Goal: Find contact information: Find contact information

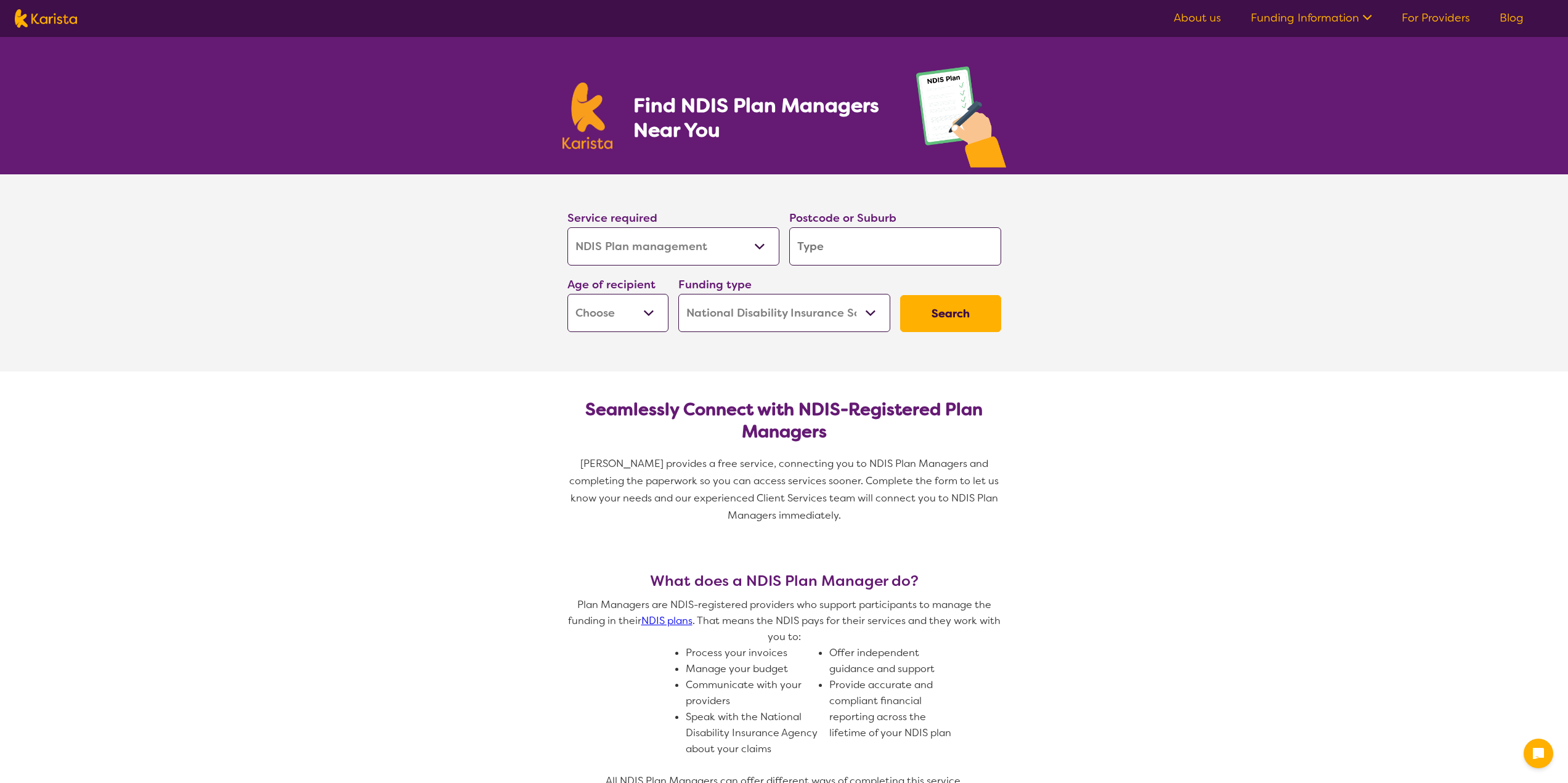
select select "NDIS Plan management"
select select "NDIS"
select select "NDIS Plan management"
select select "NDIS"
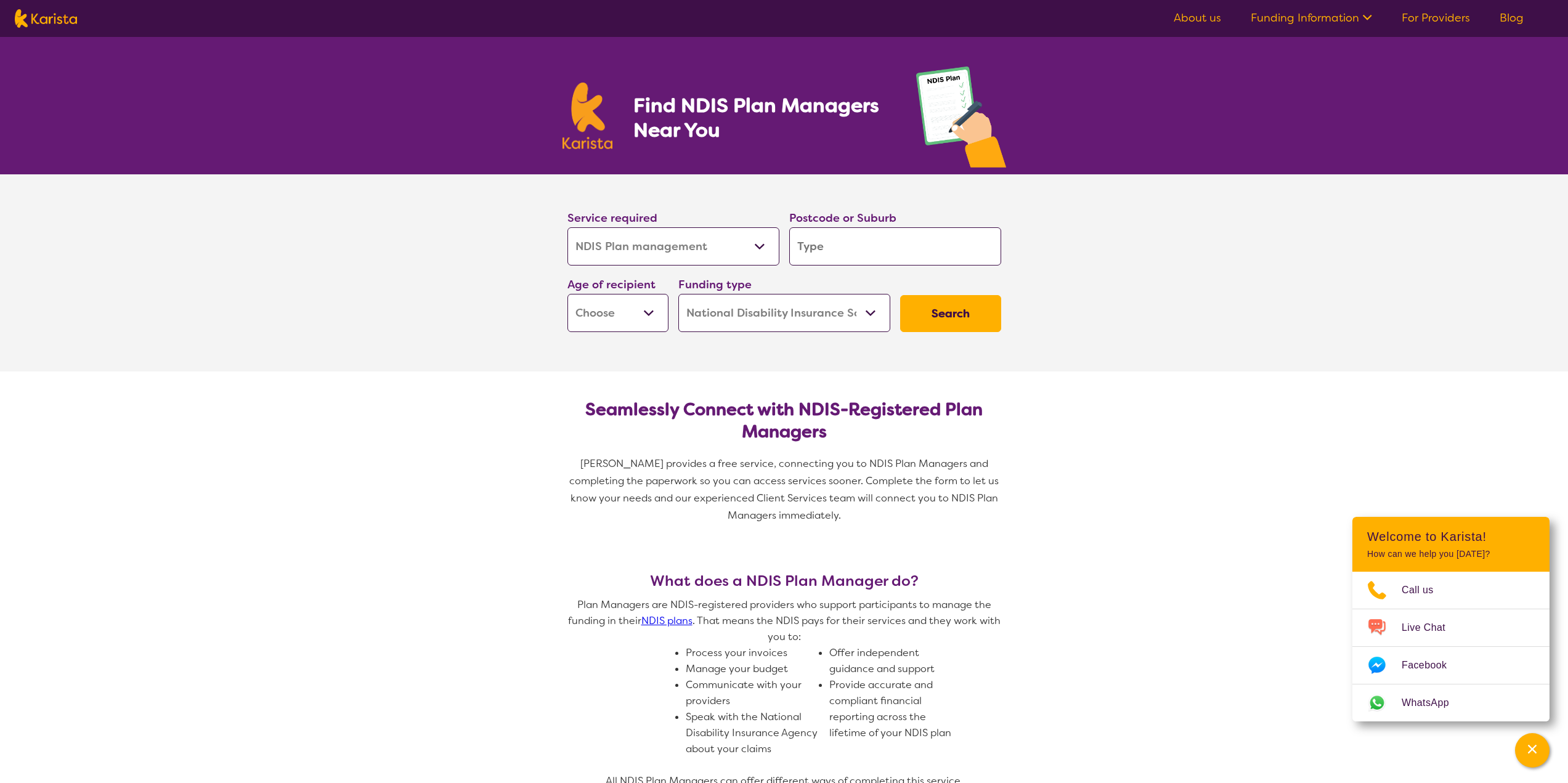
click at [908, 246] on input "search" at bounding box center [895, 246] width 212 height 38
type input "2066"
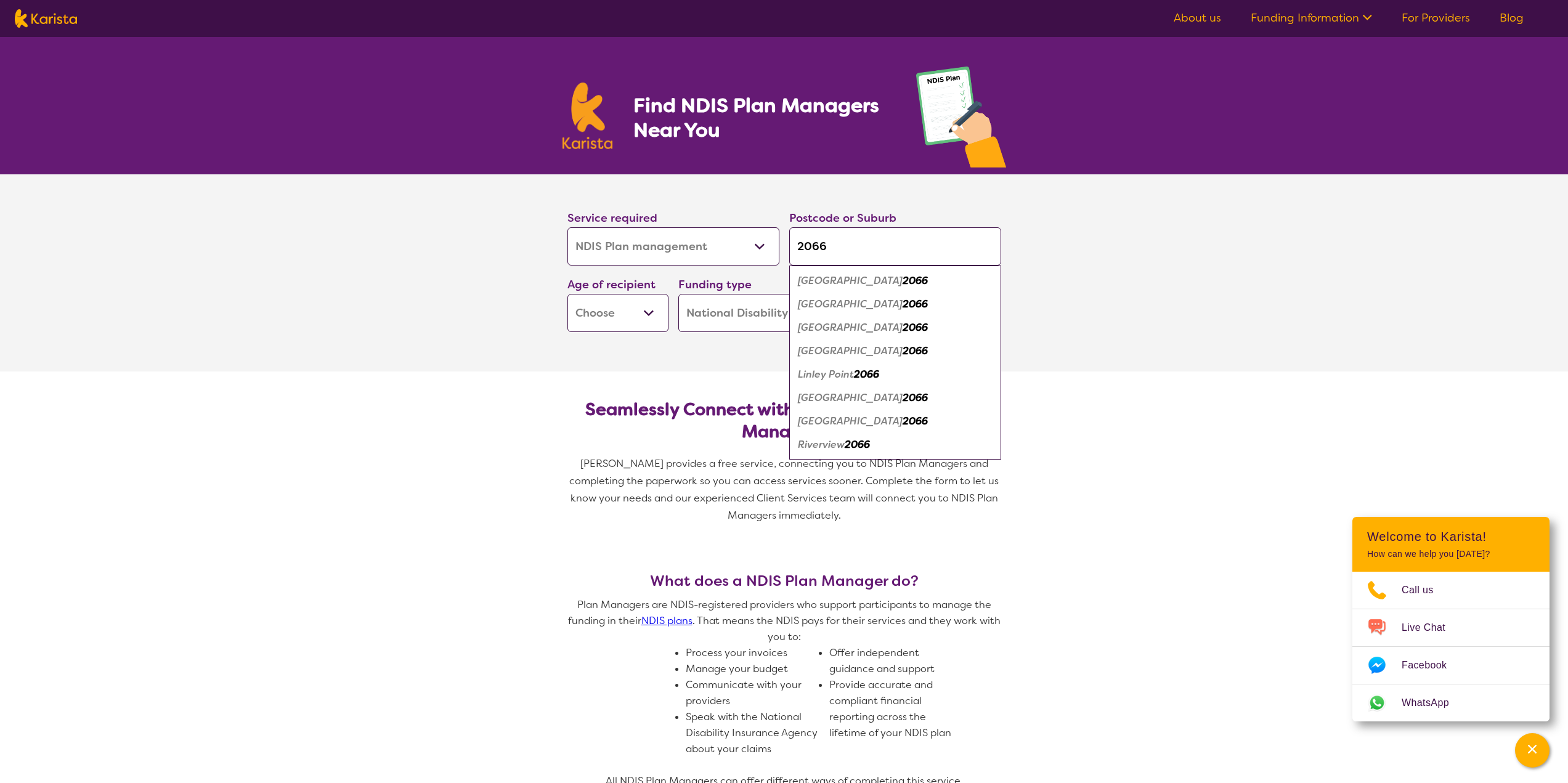
click at [836, 297] on div "[GEOGRAPHIC_DATA] 2066" at bounding box center [895, 305] width 200 height 24
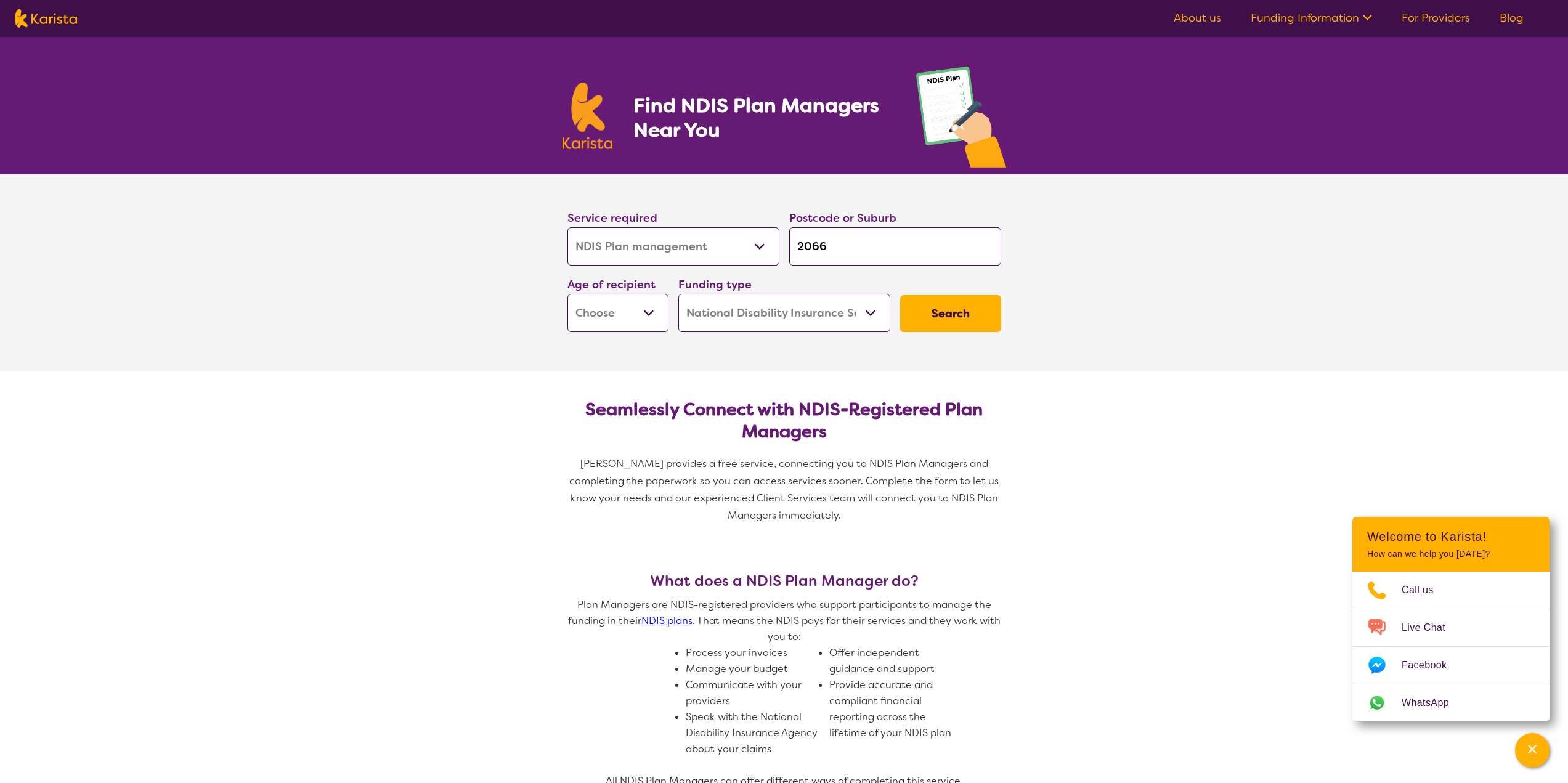
click at [935, 318] on button "Search" at bounding box center [950, 313] width 101 height 37
click at [642, 310] on select "Early Childhood - 0 to 9 Child - 10 to 11 Adolescent - 12 to 17 Adult - 18 to 6…" at bounding box center [618, 313] width 101 height 38
select select "AD"
click at [567, 294] on select "Early Childhood - 0 to 9 Child - 10 to 11 Adolescent - 12 to 17 Adult - 18 to 6…" at bounding box center [618, 313] width 101 height 38
select select "AD"
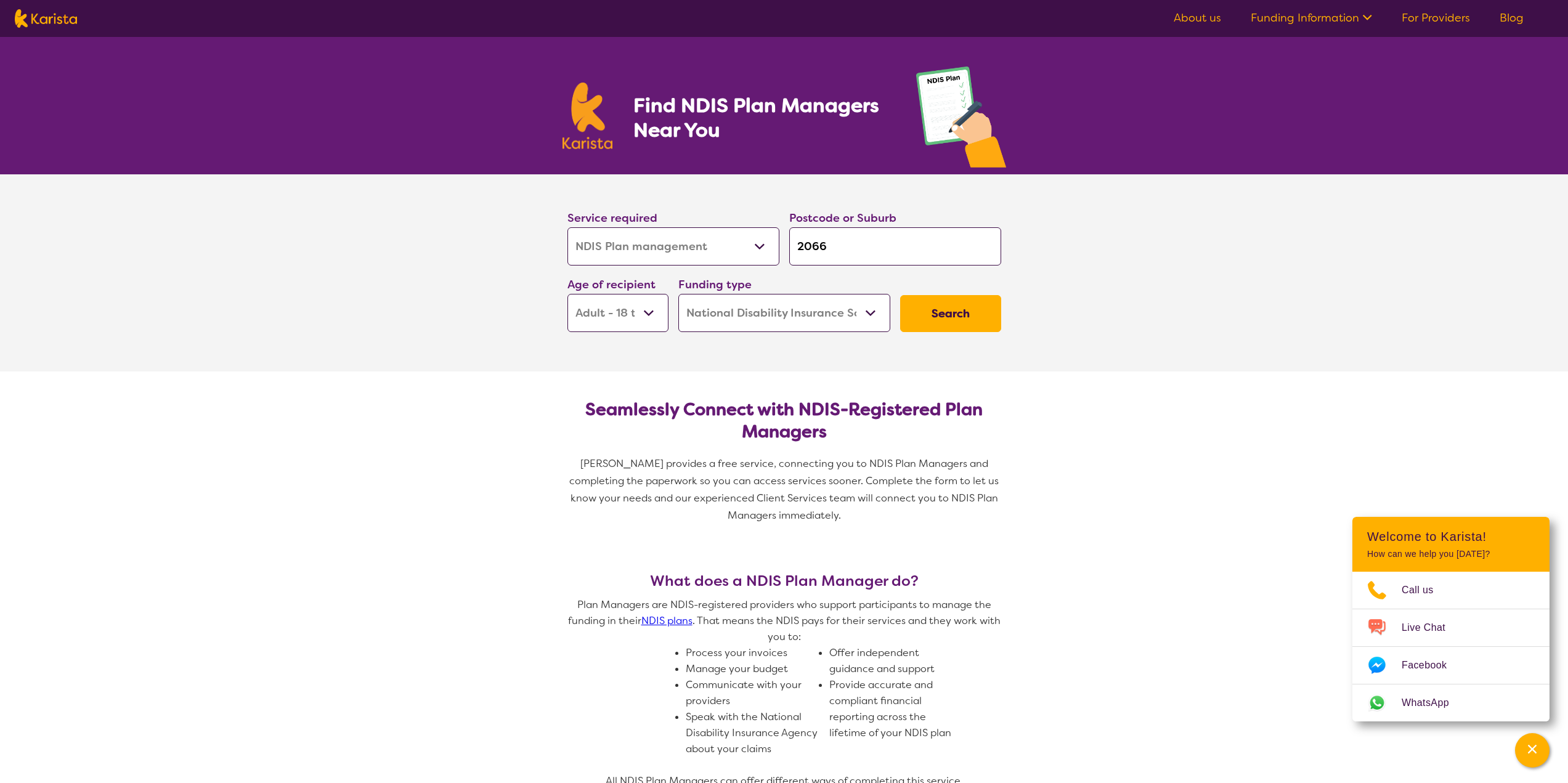
click at [932, 318] on button "Search" at bounding box center [950, 313] width 101 height 37
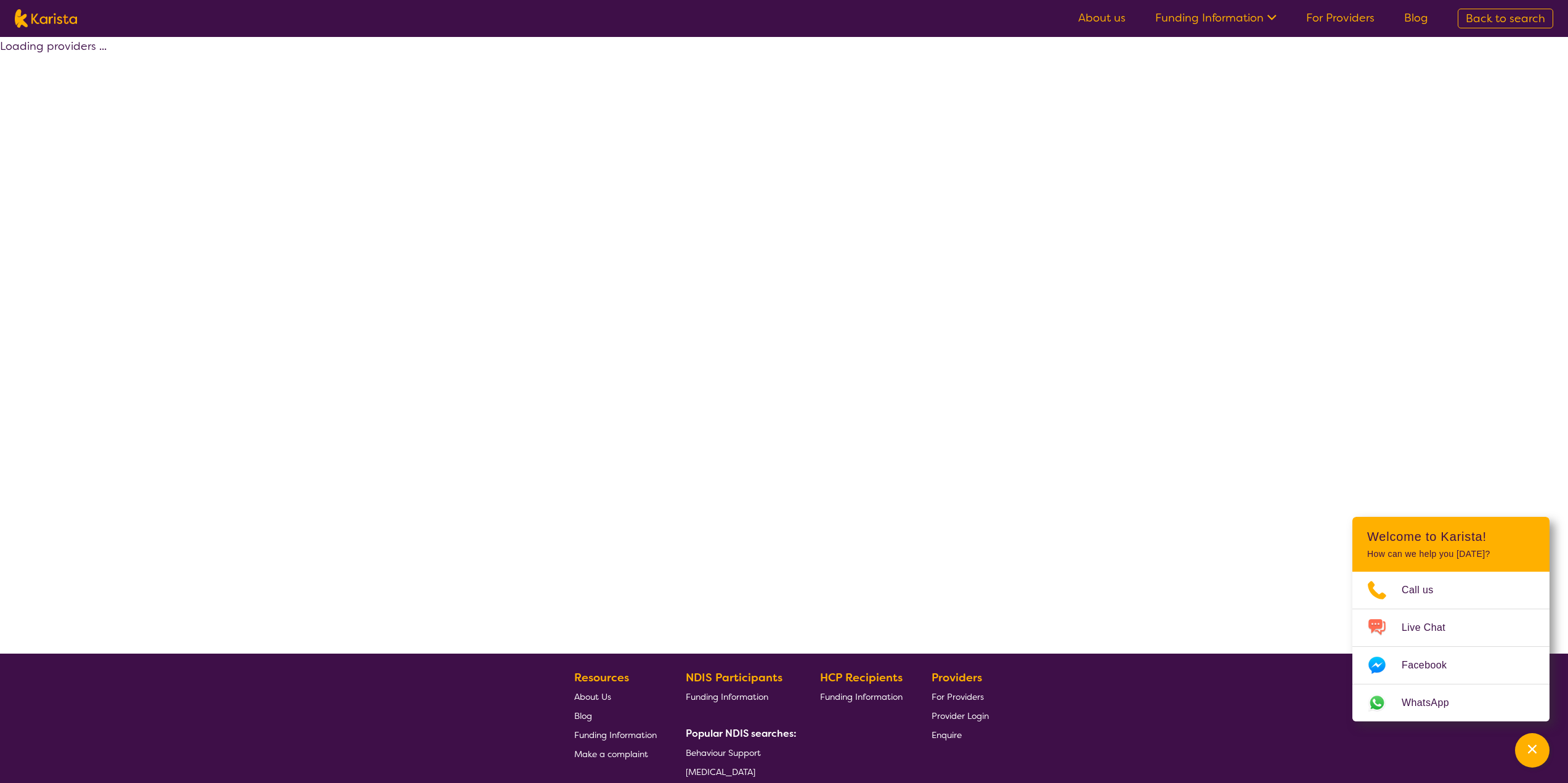
select select "by_score"
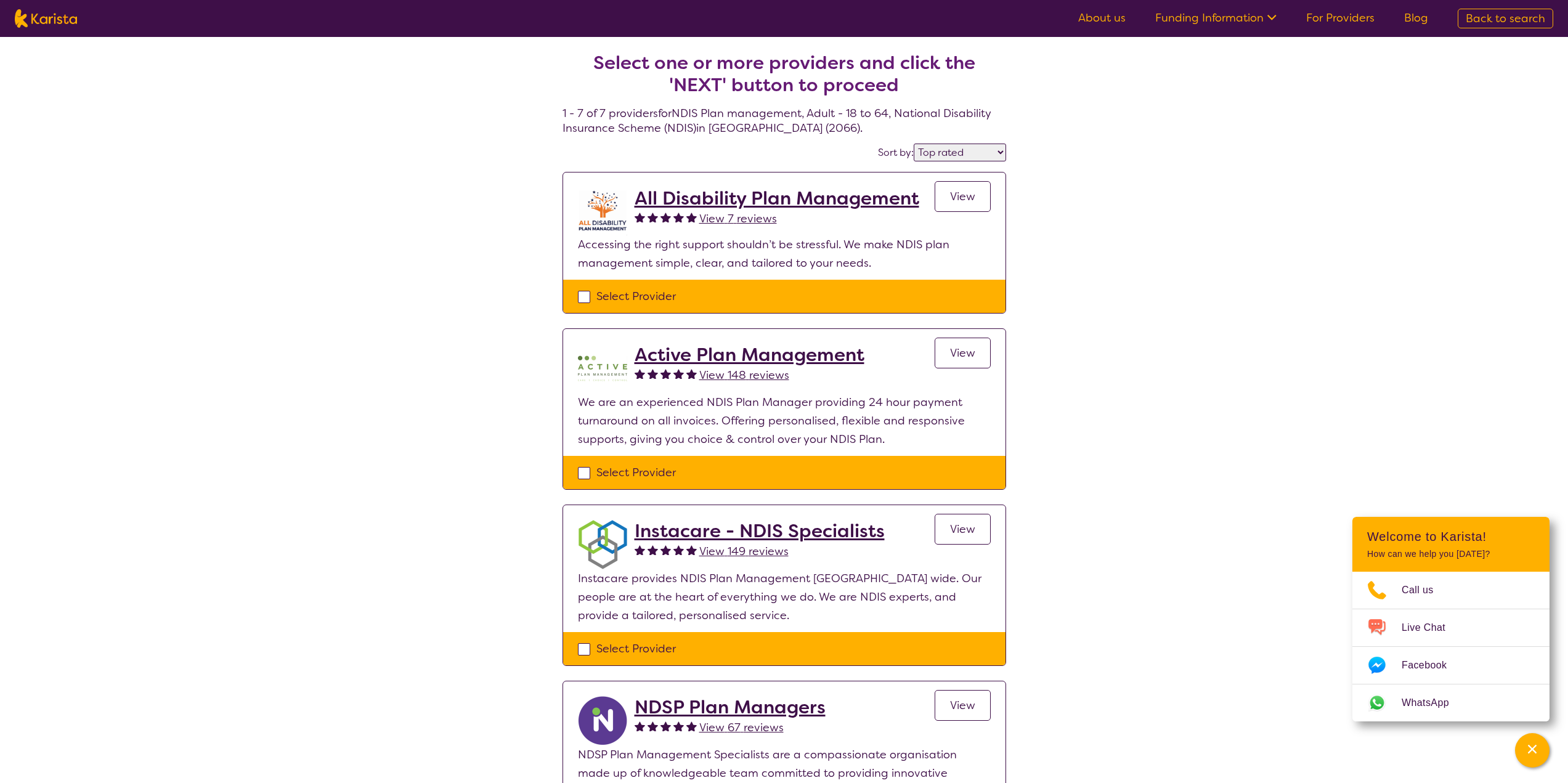
click at [966, 349] on span "View" at bounding box center [962, 353] width 26 height 15
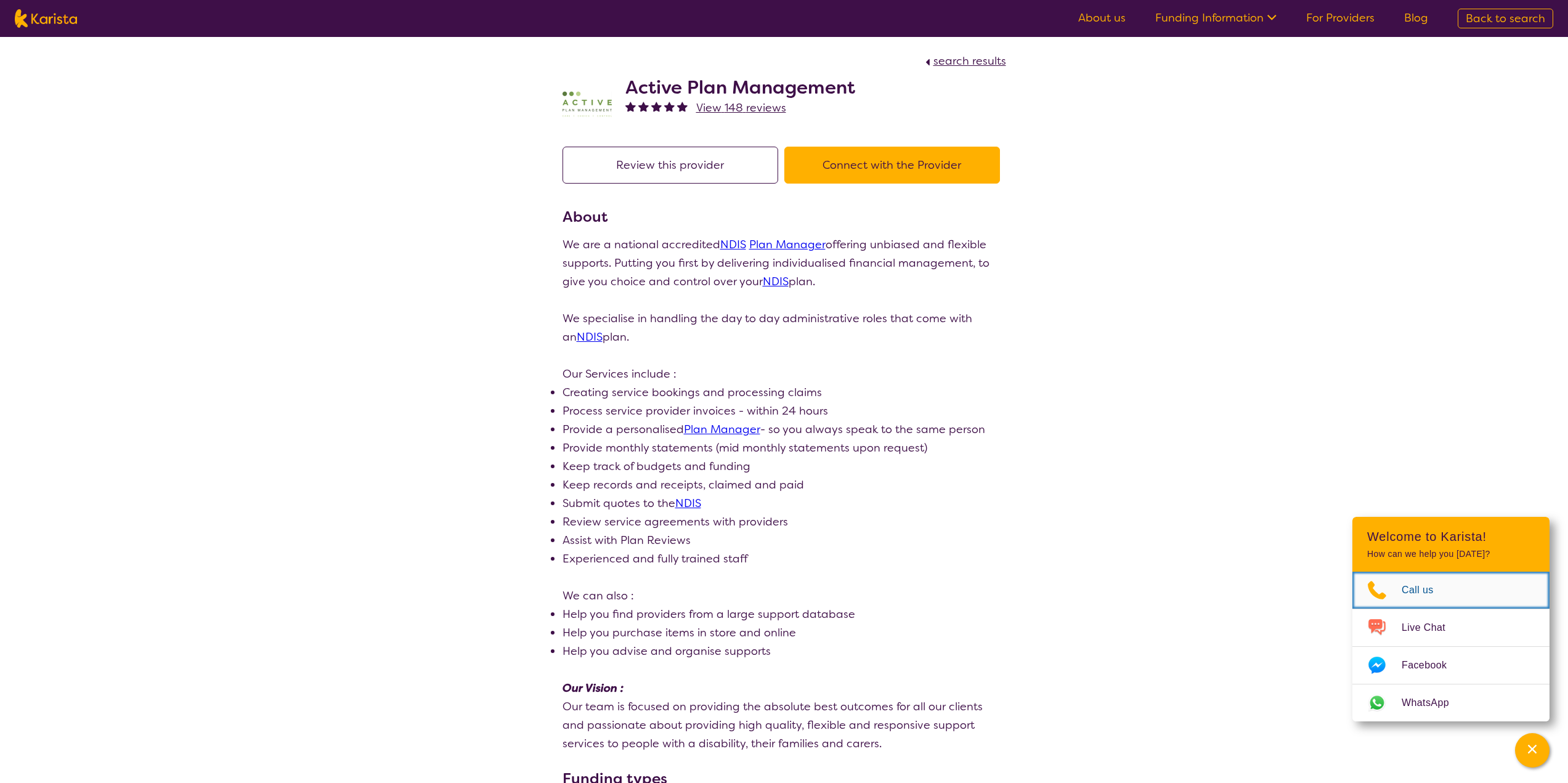
click at [1414, 591] on span "Call us" at bounding box center [1424, 590] width 47 height 18
click at [1424, 592] on span "Call us" at bounding box center [1424, 590] width 47 height 18
click at [1095, 360] on div "search results Active Plan Management View 148 reviews Review this provider Con…" at bounding box center [784, 762] width 1568 height 1449
select select "by_score"
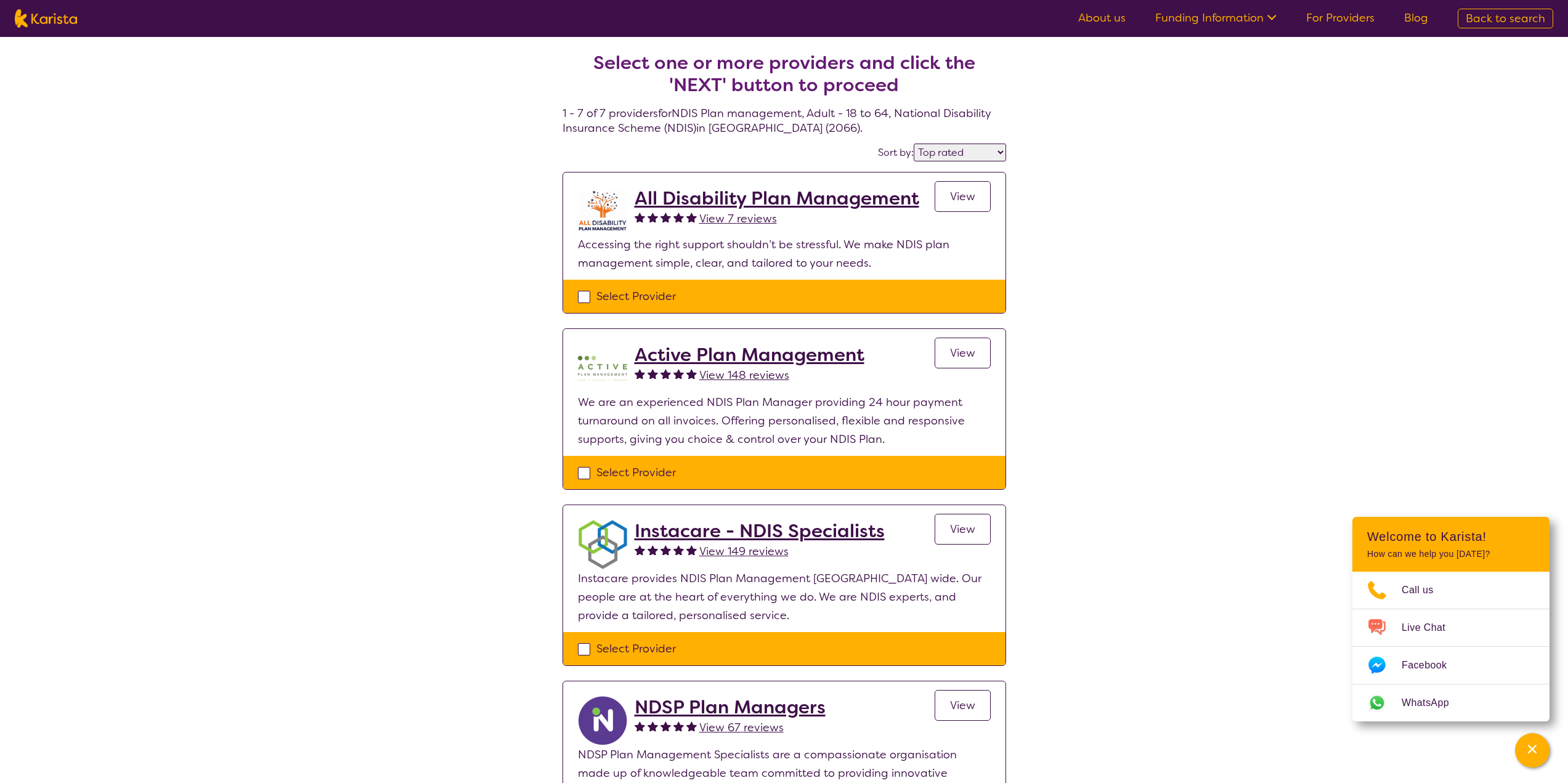
select select "NDIS Plan management"
select select "AD"
select select "NDIS"
select select "NDIS Plan management"
select select "AD"
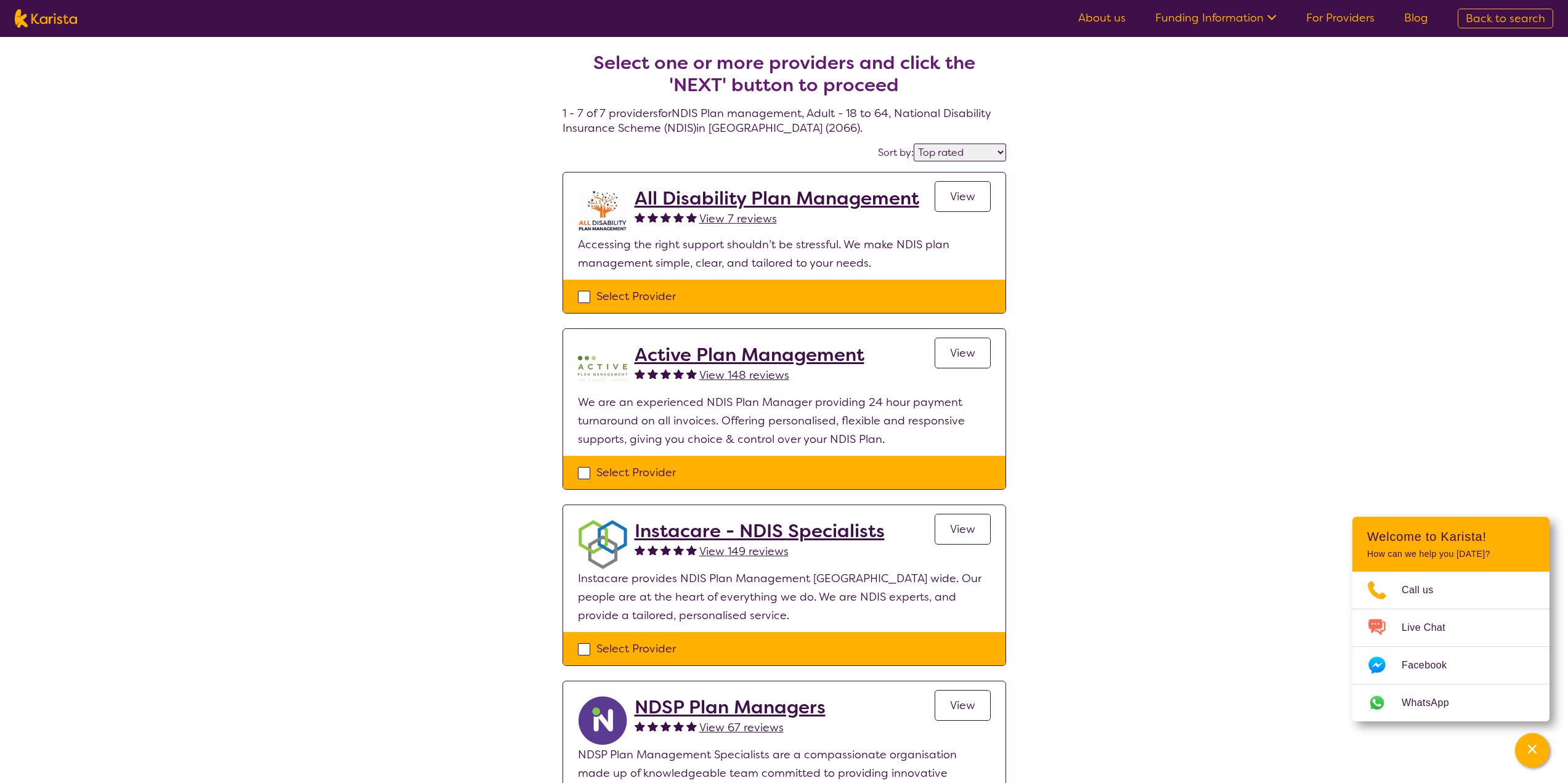
select select "NDIS"
